Goal: Register for event/course

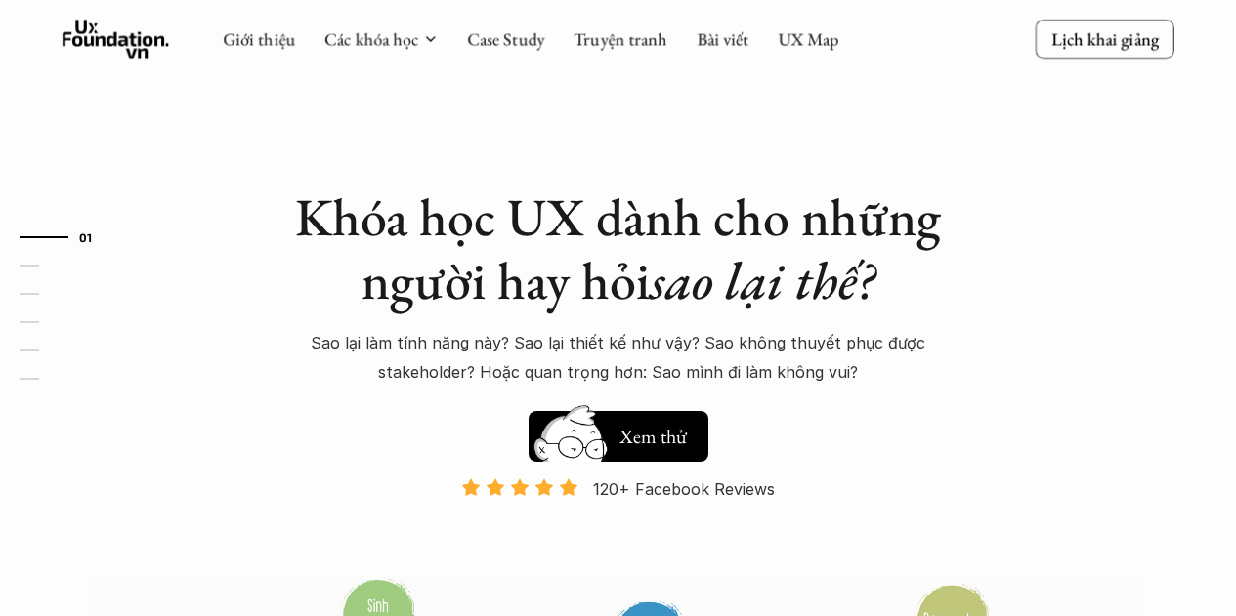
click at [795, 233] on h1 "Khóa học UX dành cho những người hay hỏi sao lại thế?" at bounding box center [618, 249] width 684 height 127
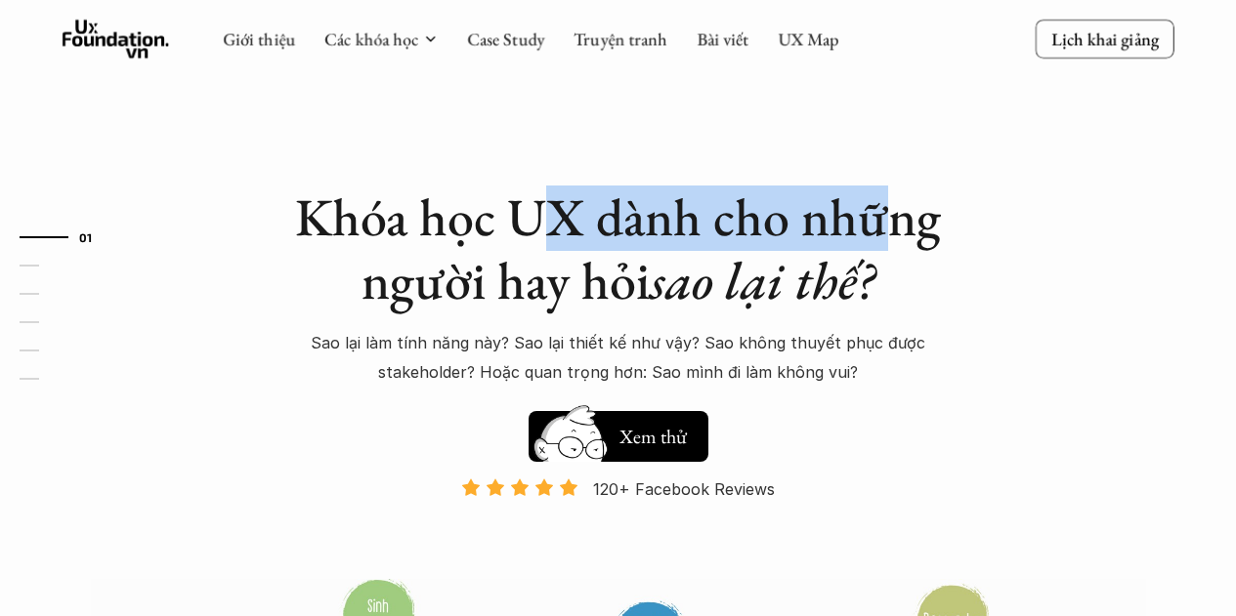
drag, startPoint x: 872, startPoint y: 233, endPoint x: 546, endPoint y: 233, distance: 326.3
click at [550, 233] on h1 "Khóa học UX dành cho những người hay hỏi sao lại thế?" at bounding box center [618, 249] width 684 height 127
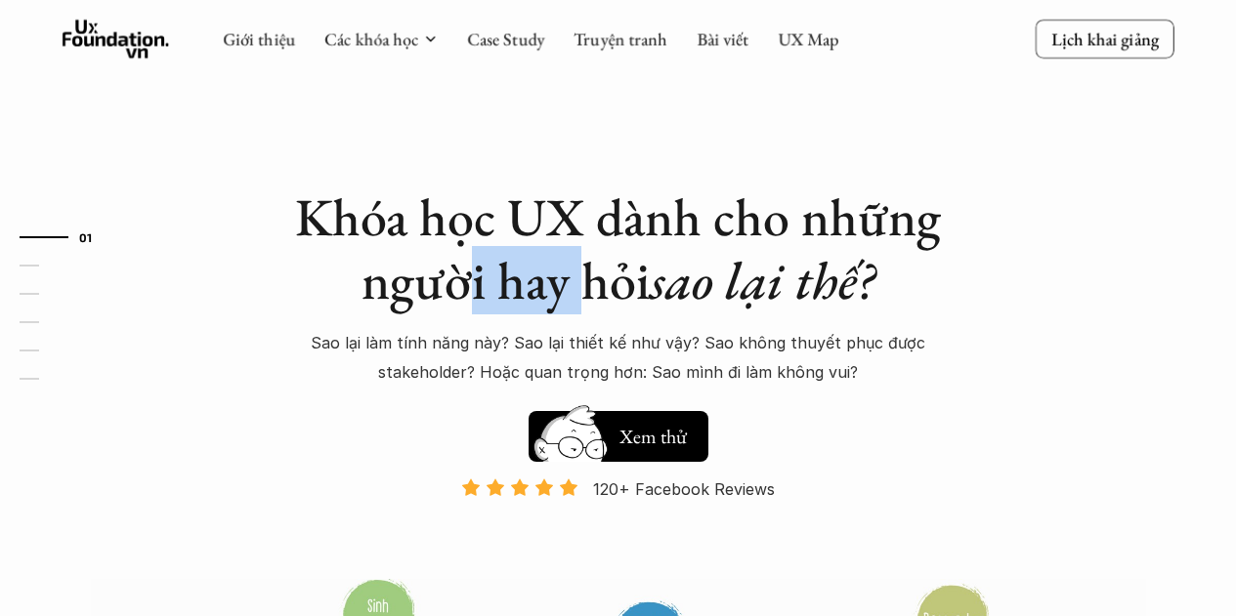
drag, startPoint x: 483, startPoint y: 274, endPoint x: 720, endPoint y: 274, distance: 237.4
click at [610, 274] on h1 "Khóa học UX dành cho những người hay hỏi sao lại thế?" at bounding box center [618, 249] width 684 height 127
click at [721, 274] on em "sao lại thế?" at bounding box center [762, 280] width 225 height 68
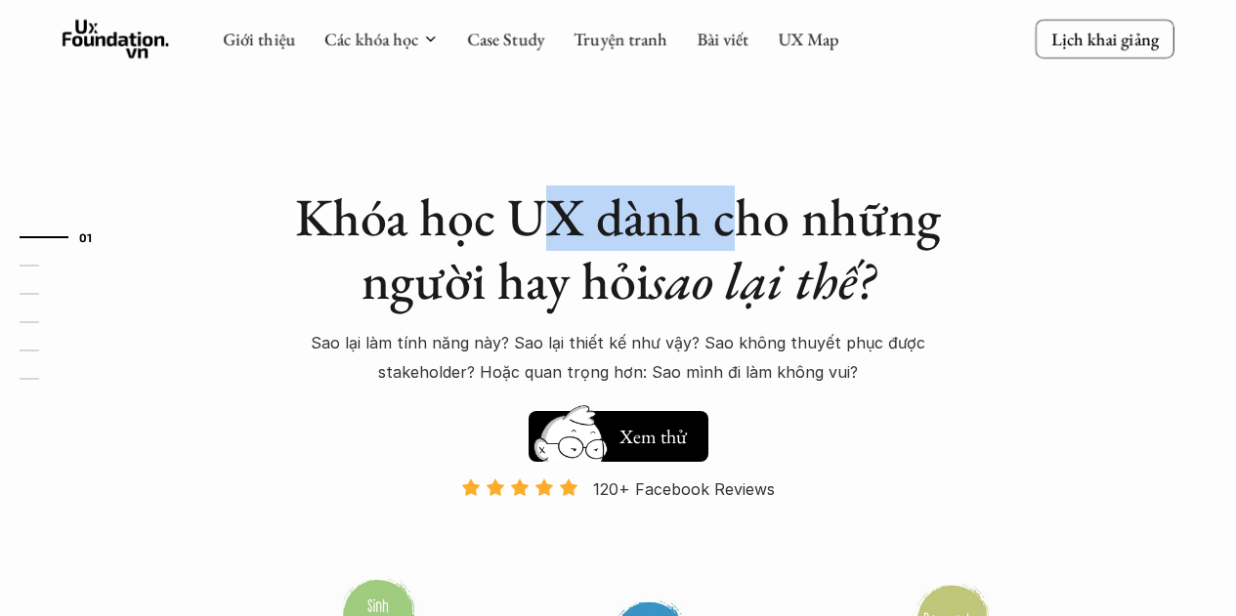
drag, startPoint x: 543, startPoint y: 194, endPoint x: 739, endPoint y: 189, distance: 196.4
click at [739, 189] on h1 "Khóa học UX dành cho những người hay hỏi sao lại thế?" at bounding box center [618, 249] width 684 height 127
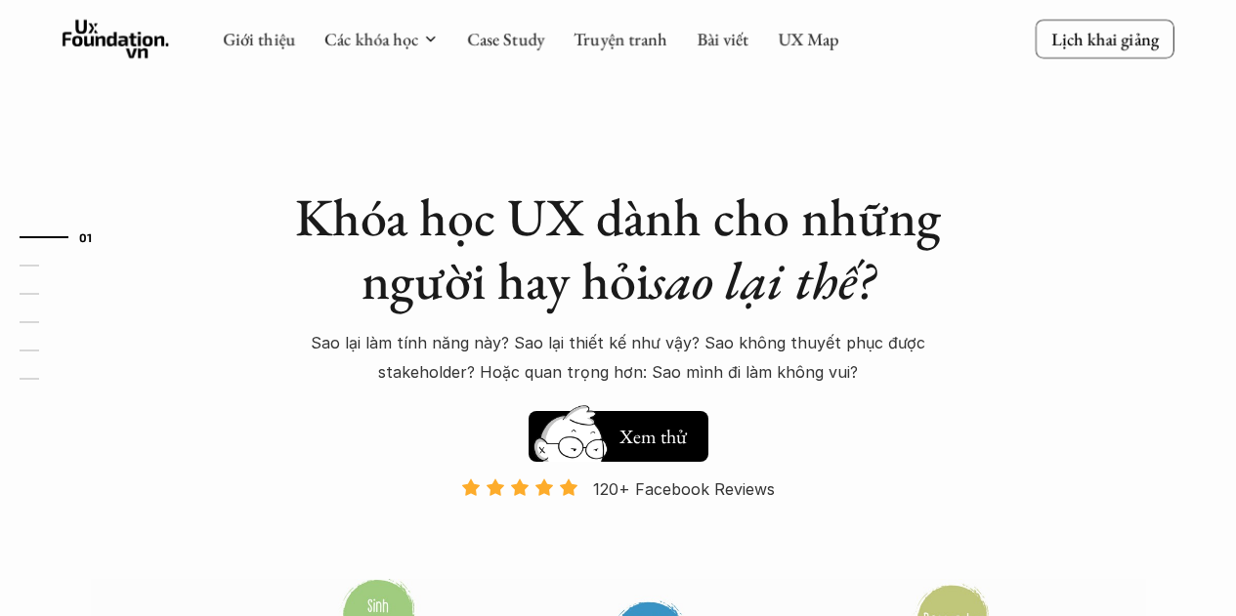
click at [821, 189] on h1 "Khóa học UX dành cho những người hay hỏi sao lại thế?" at bounding box center [618, 249] width 684 height 127
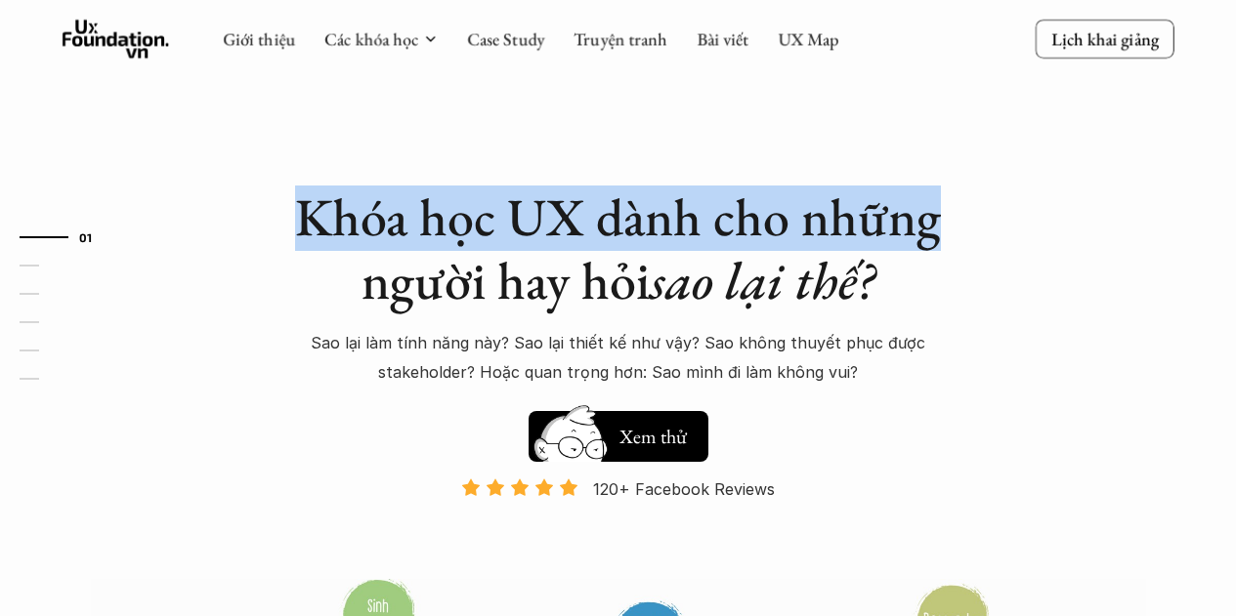
drag, startPoint x: 929, startPoint y: 215, endPoint x: 306, endPoint y: 216, distance: 623.2
click at [306, 216] on h1 "Khóa học UX dành cho những người hay hỏi sao lại thế?" at bounding box center [618, 249] width 684 height 127
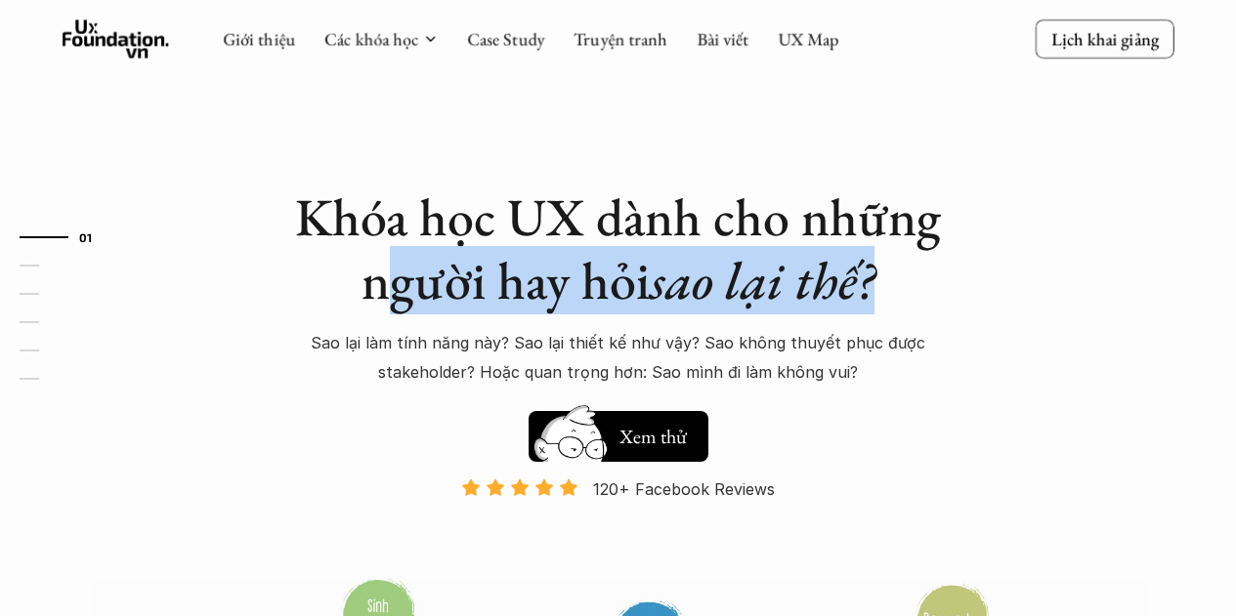
drag, startPoint x: 404, startPoint y: 274, endPoint x: 870, endPoint y: 276, distance: 465.9
click at [870, 276] on h1 "Khóa học UX dành cho những người hay hỏi sao lại thế?" at bounding box center [618, 249] width 684 height 127
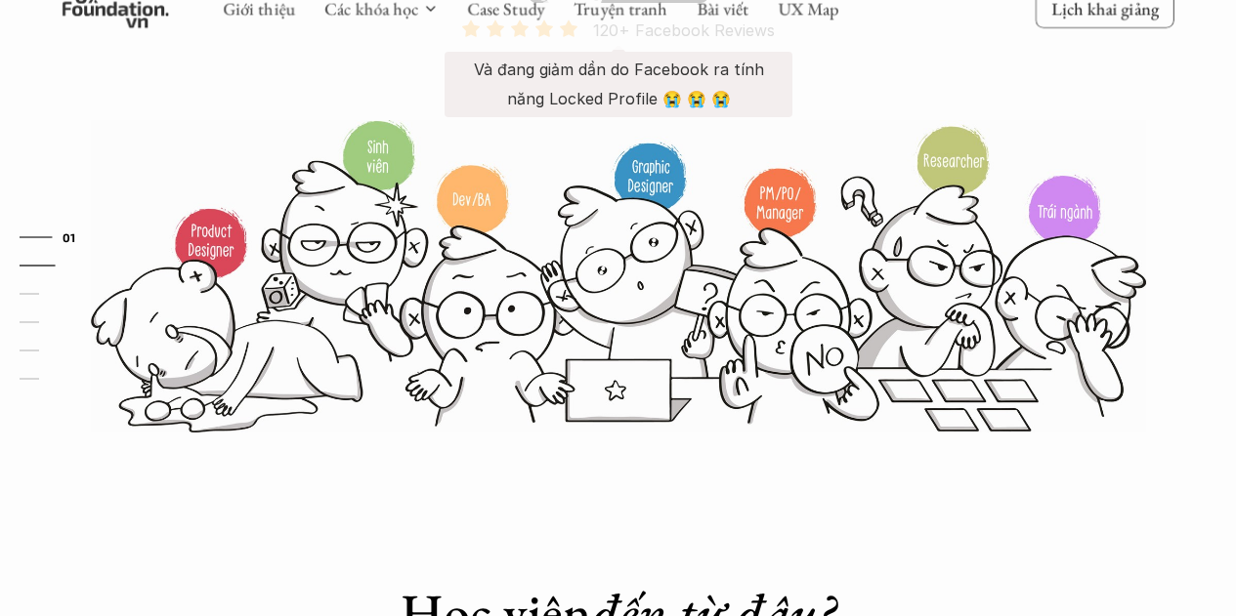
scroll to position [195, 0]
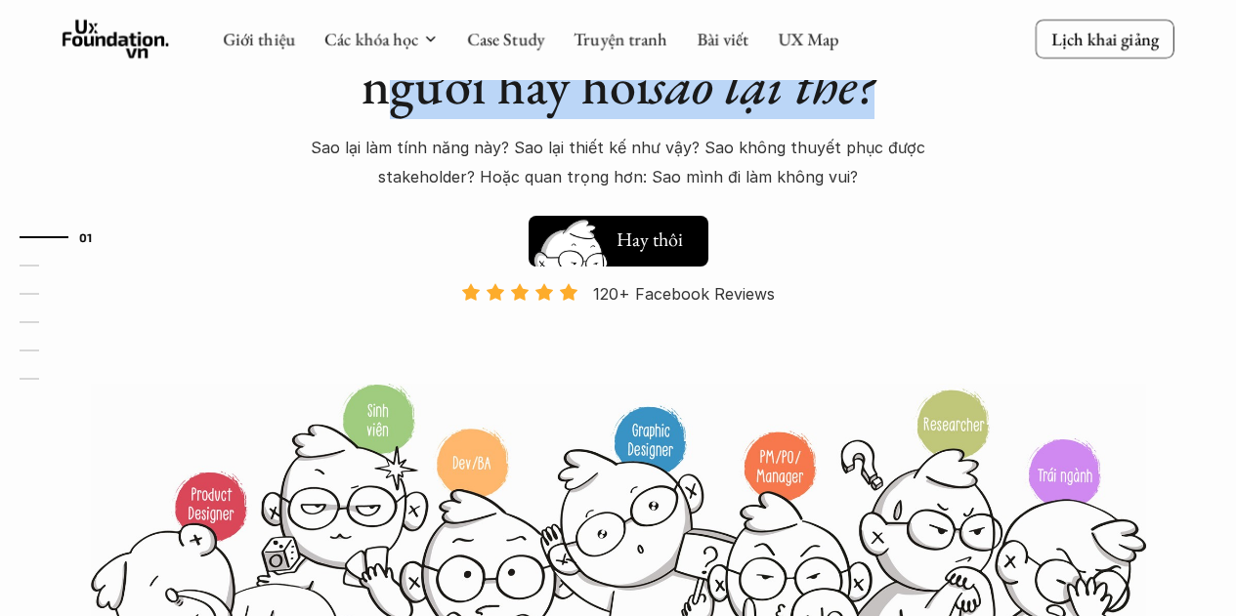
click at [651, 260] on button "Hay thôi Xem thử" at bounding box center [618, 241] width 180 height 51
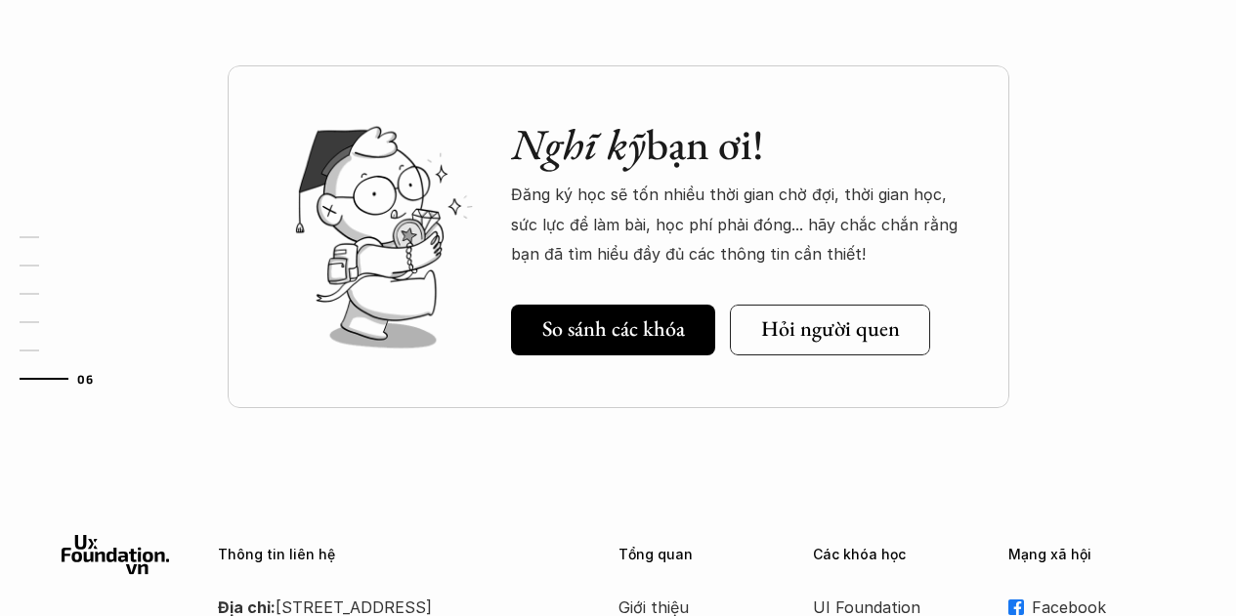
scroll to position [6870, 0]
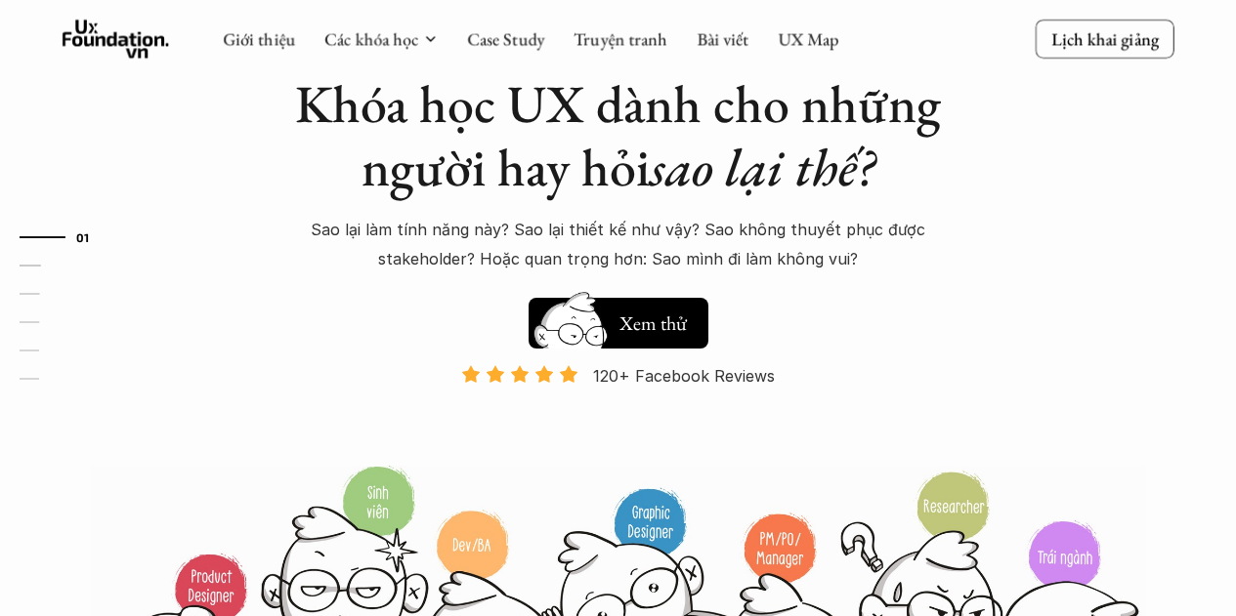
scroll to position [0, 0]
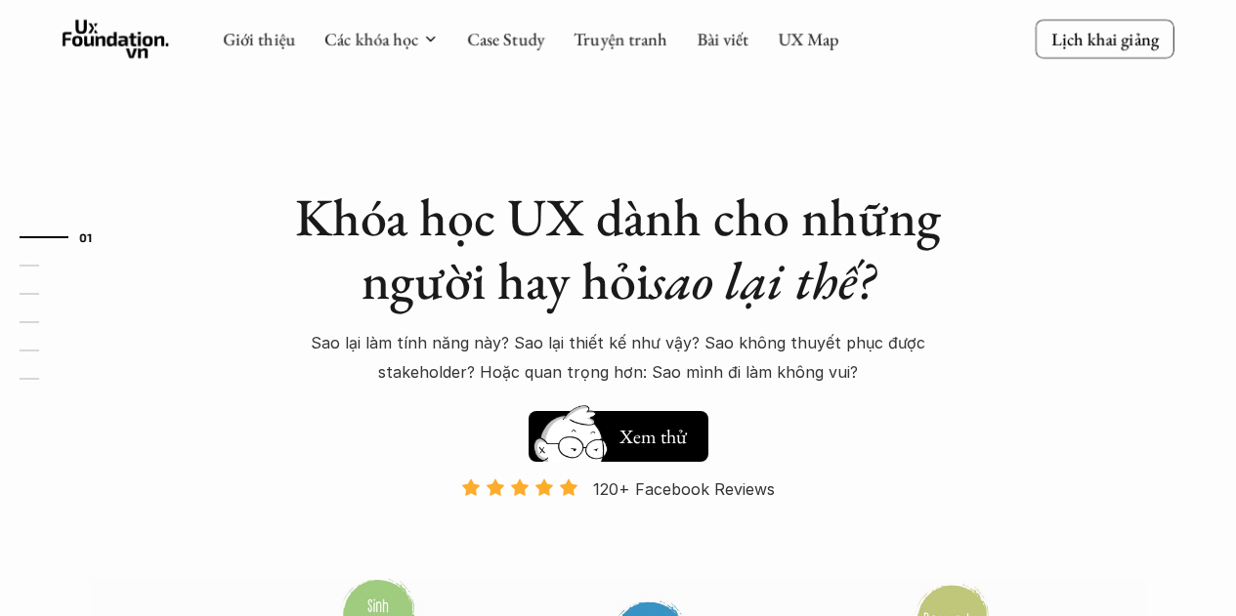
drag, startPoint x: 1152, startPoint y: 208, endPoint x: 1141, endPoint y: 189, distance: 22.3
click at [1151, 210] on div "Khóa học UX dành cho những người hay hỏi sao lại thế? Sao lại làm tính năng này…" at bounding box center [618, 447] width 1172 height 894
